Goal: Contribute content

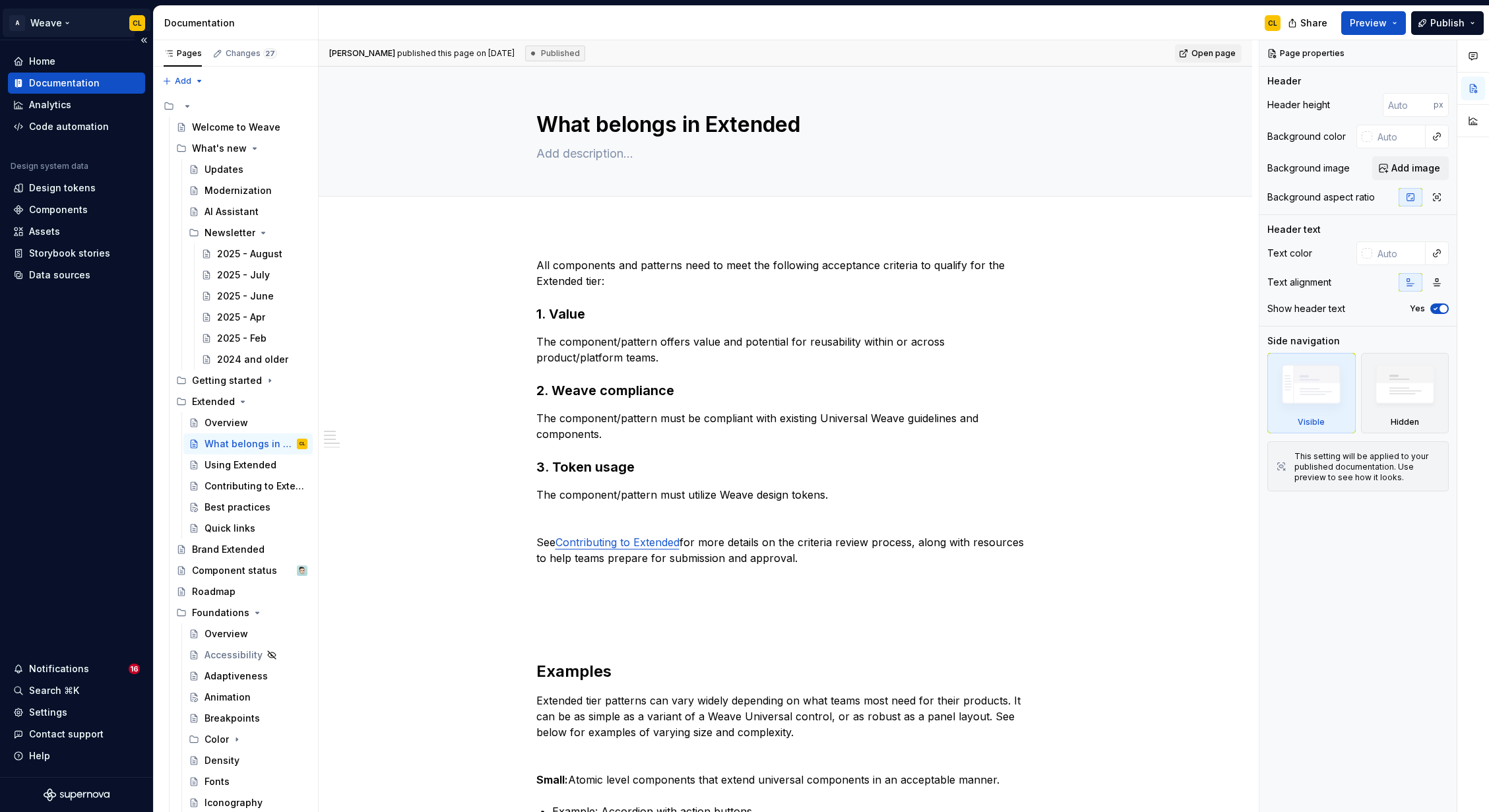
click at [61, 25] on html "A Weave CL Home Documentation Analytics Code automation Design system data Desi…" at bounding box center [744, 406] width 1489 height 812
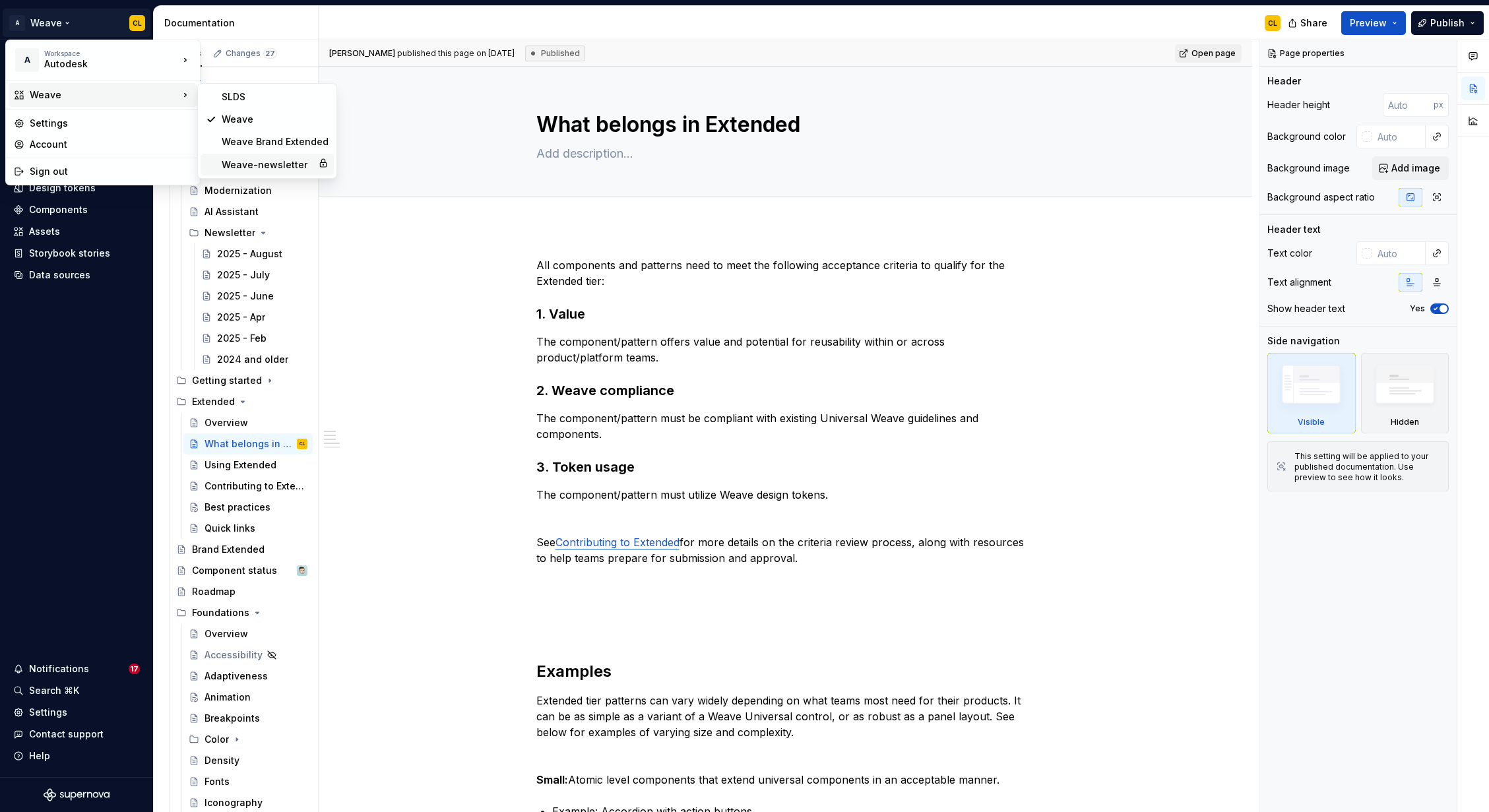
click at [235, 166] on div "Weave-newsletter" at bounding box center [267, 165] width 91 height 14
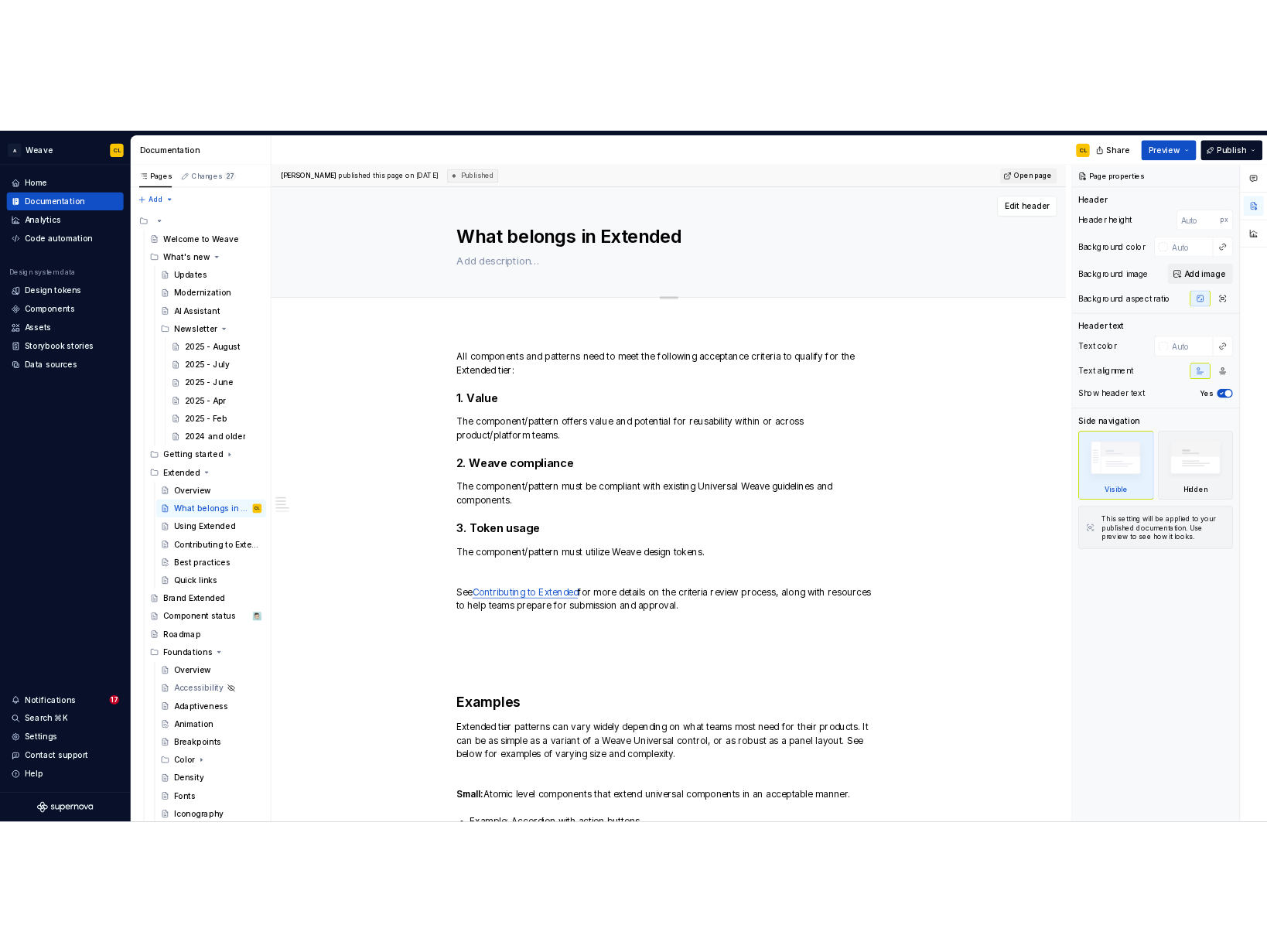
scroll to position [4, 0]
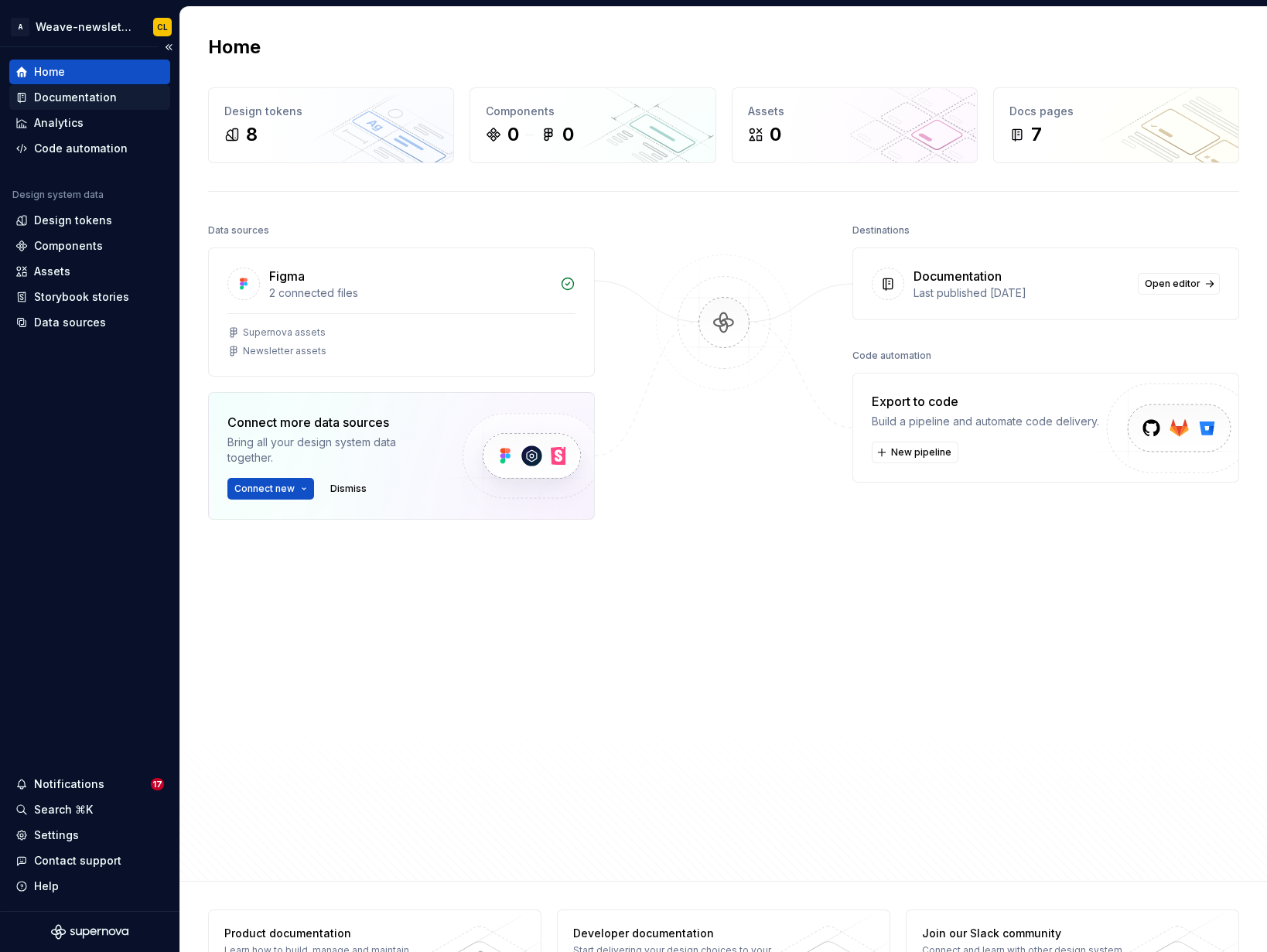
click at [111, 101] on div "Documentation" at bounding box center [75, 97] width 83 height 16
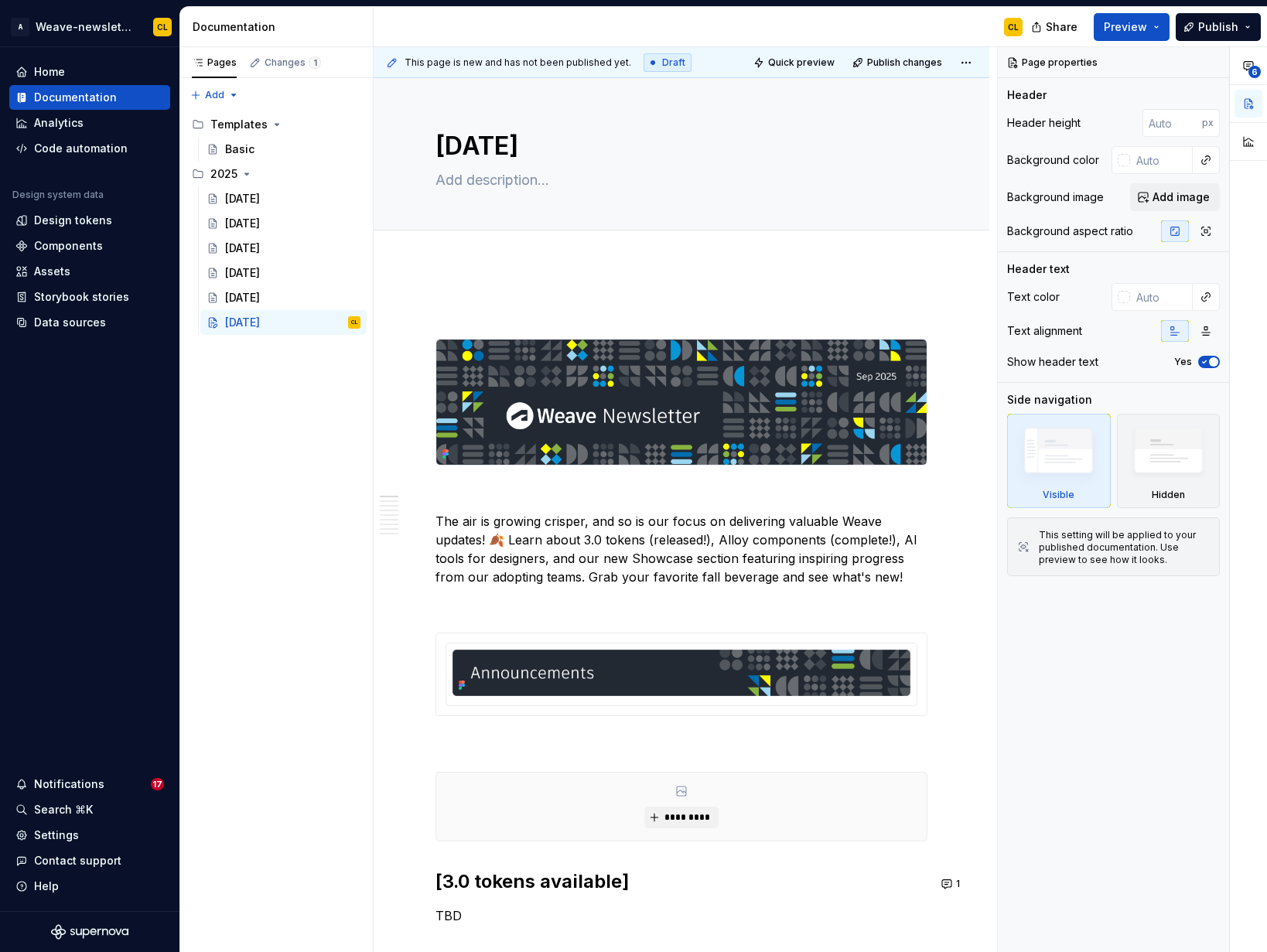
type textarea "*"
